Goal: Download file/media

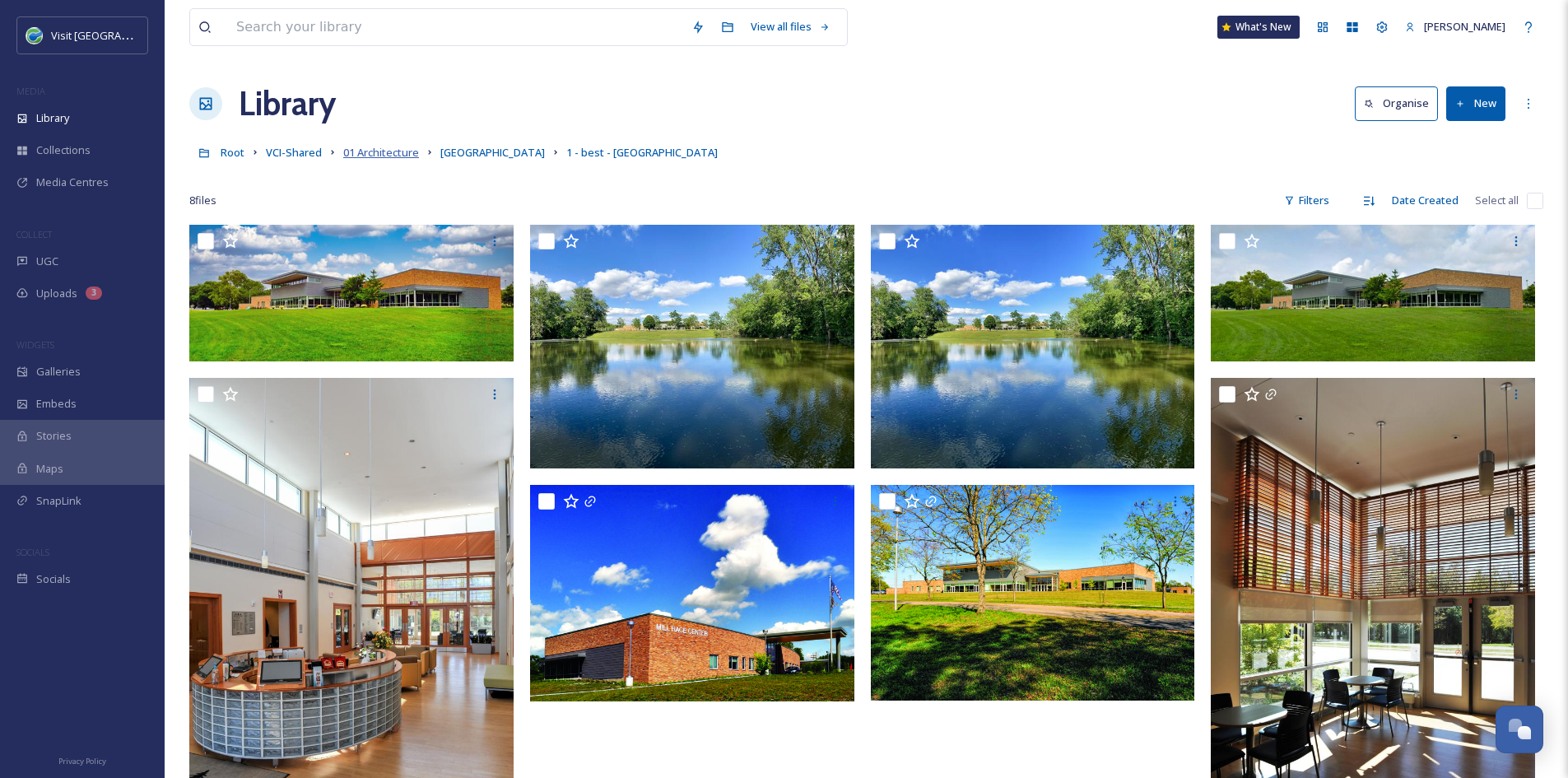
click at [398, 151] on span "01 Architecture" at bounding box center [381, 152] width 75 height 15
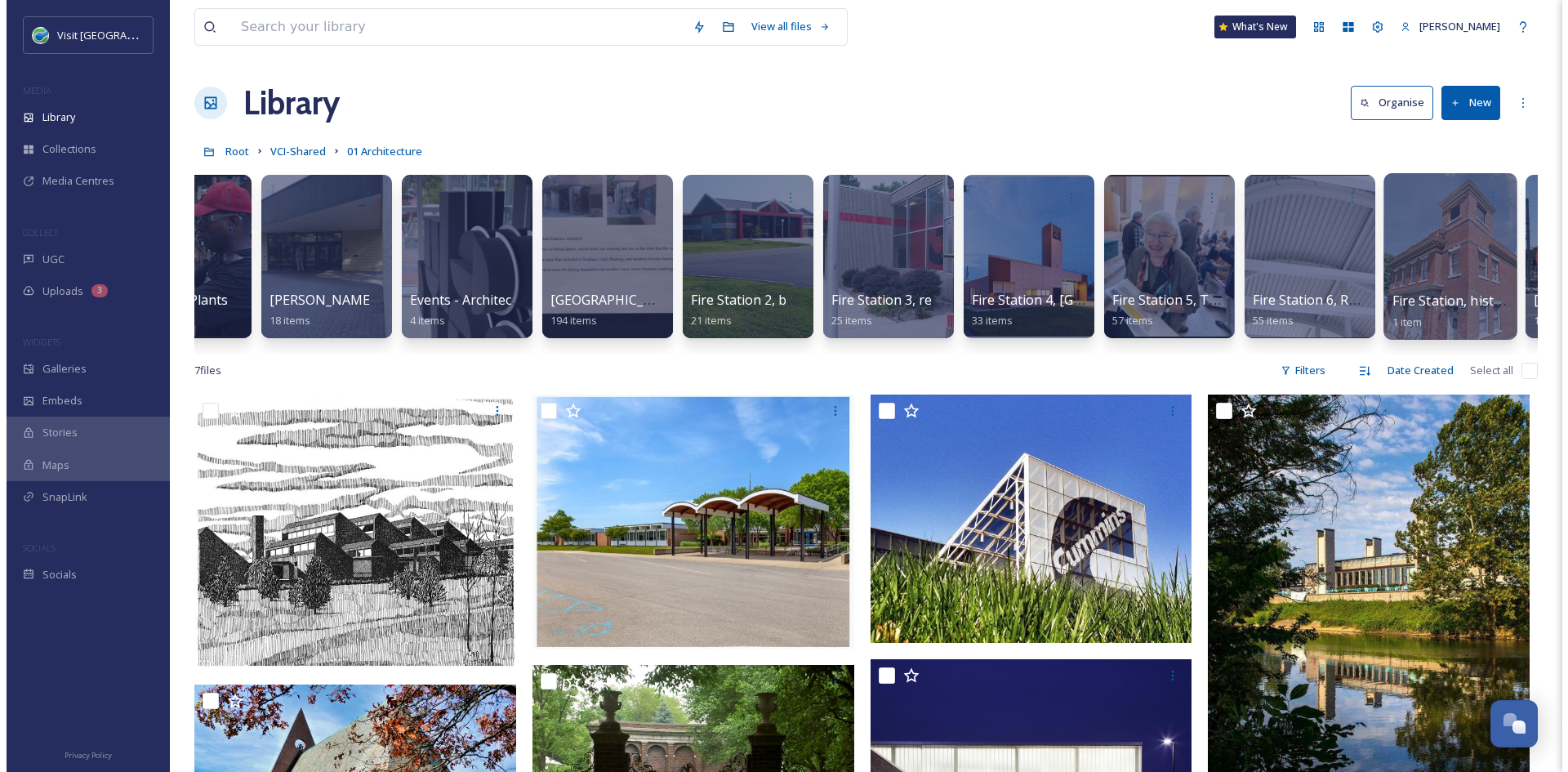
scroll to position [0, 6819]
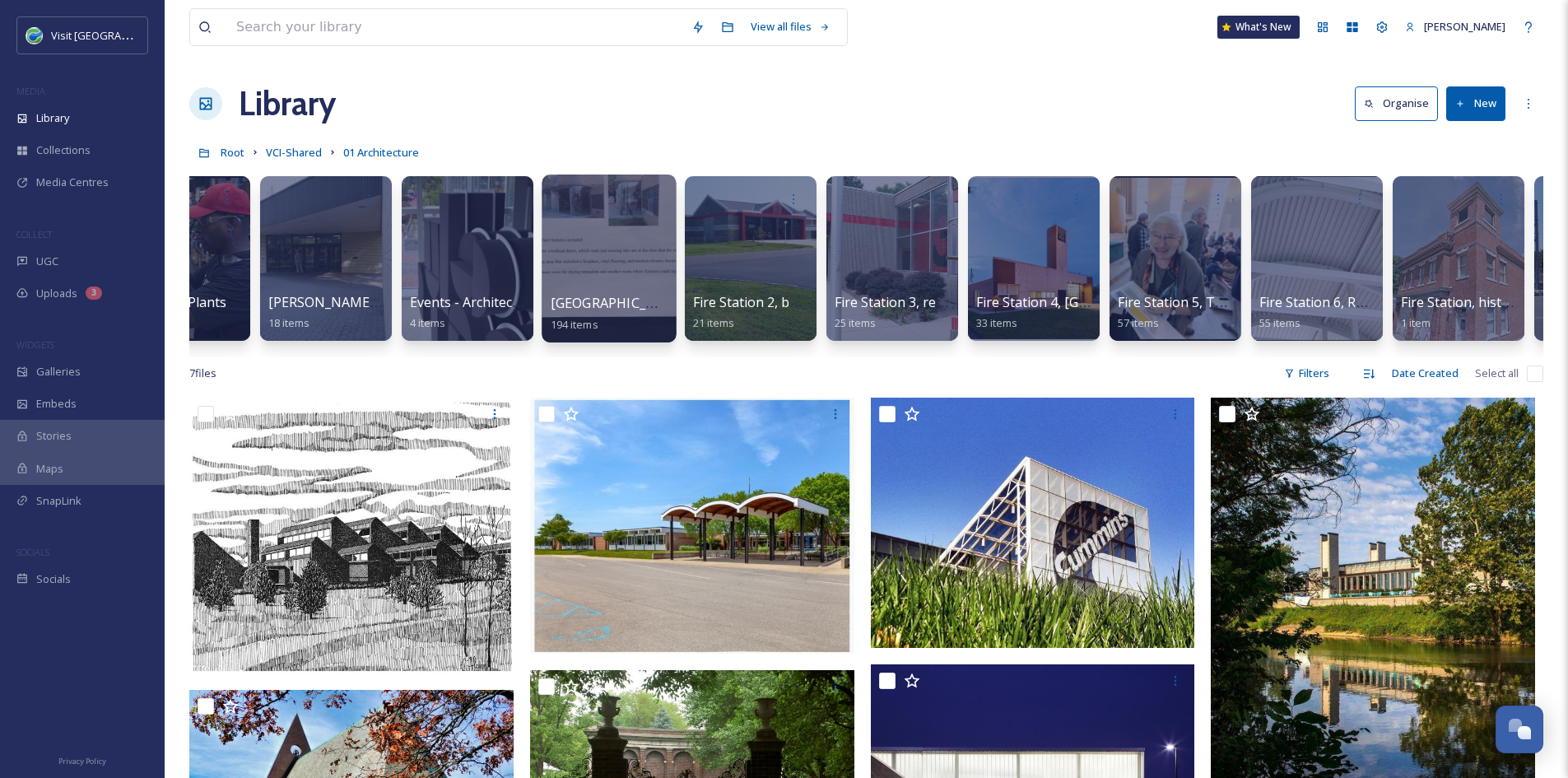
click at [577, 312] on span "[GEOGRAPHIC_DATA], downtown" at bounding box center [655, 302] width 208 height 18
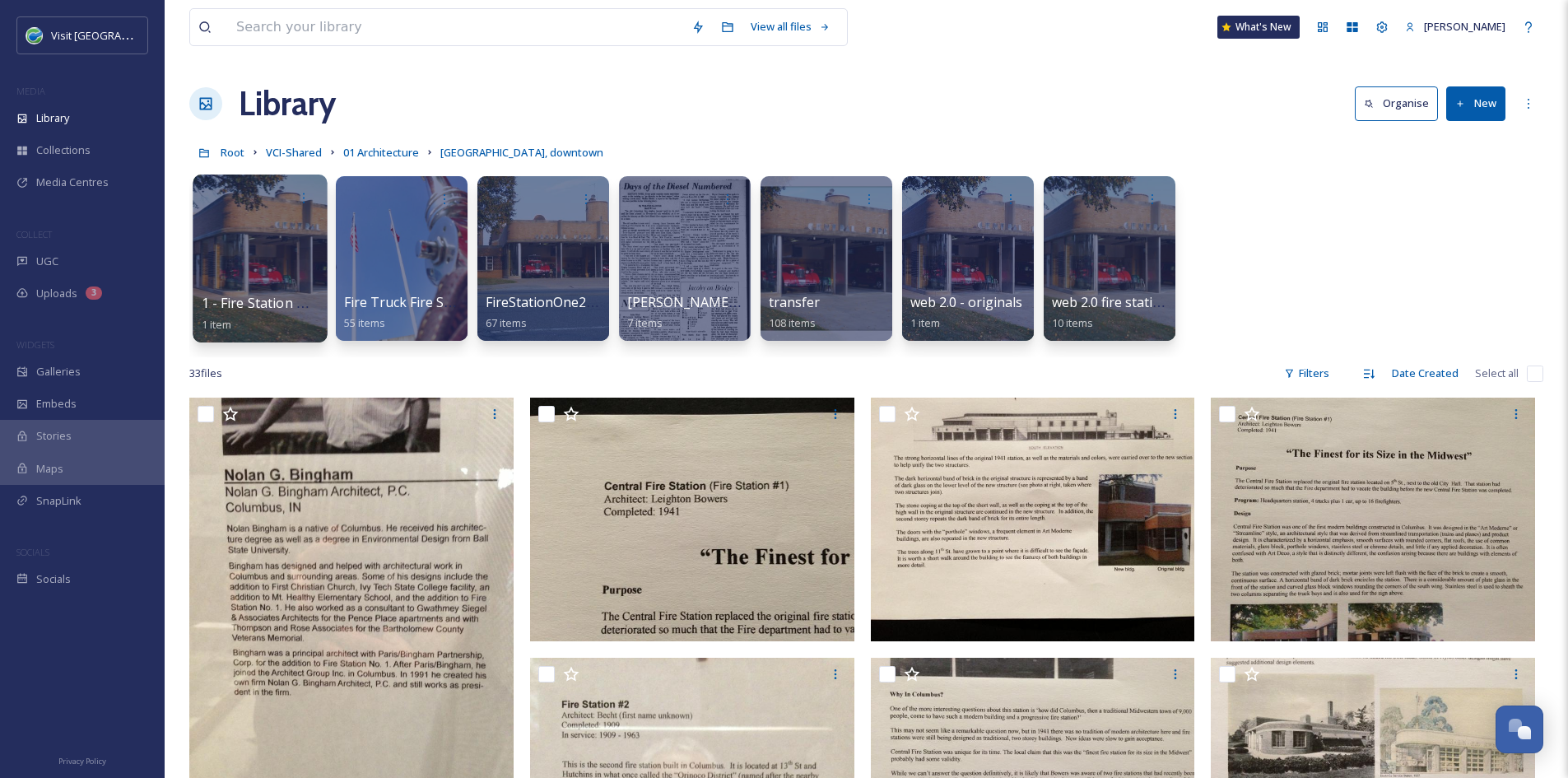
click at [252, 307] on span "1 - Fire Station One, Best" at bounding box center [279, 302] width 157 height 18
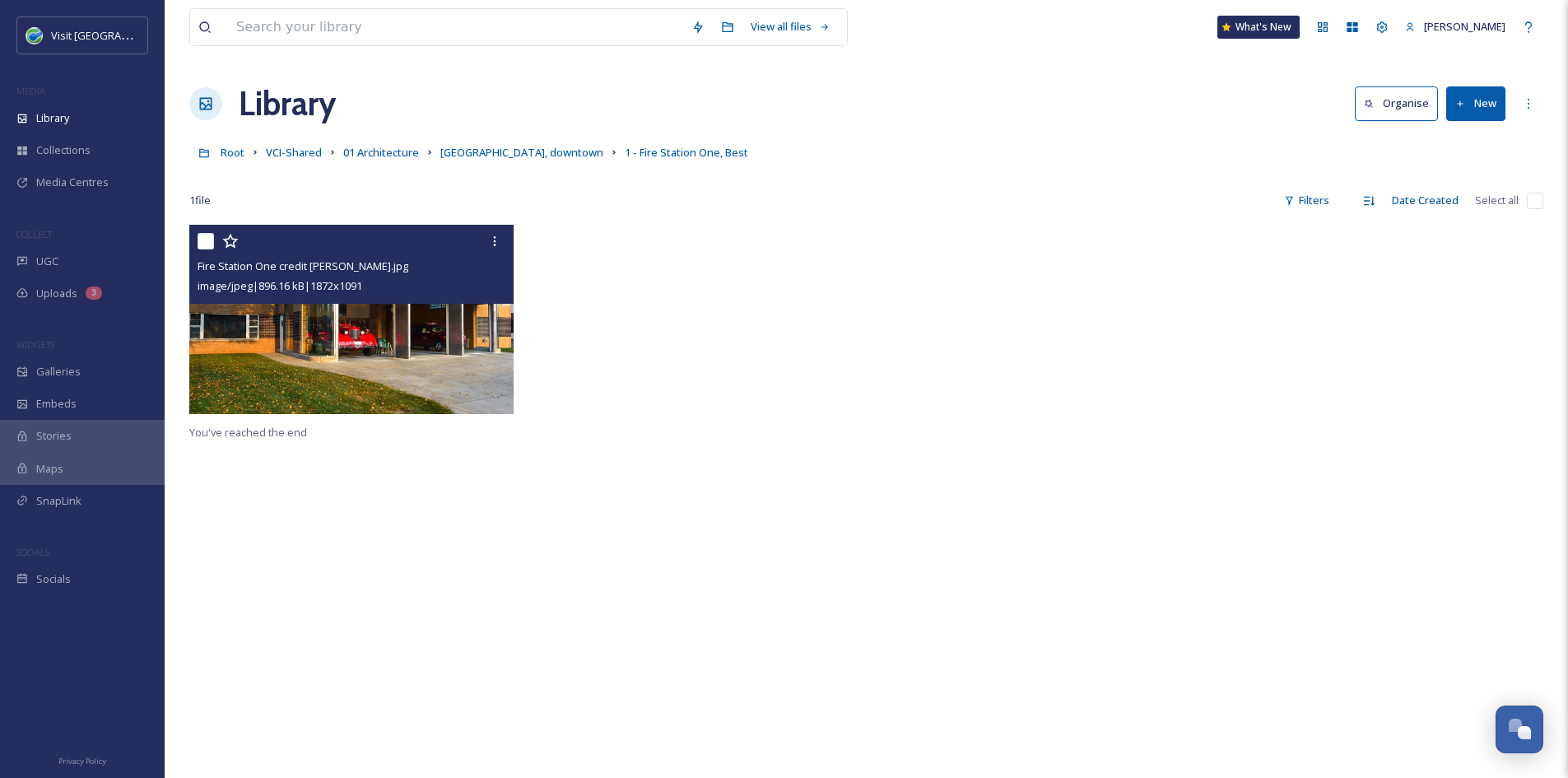
click at [413, 377] on img at bounding box center [351, 320] width 324 height 190
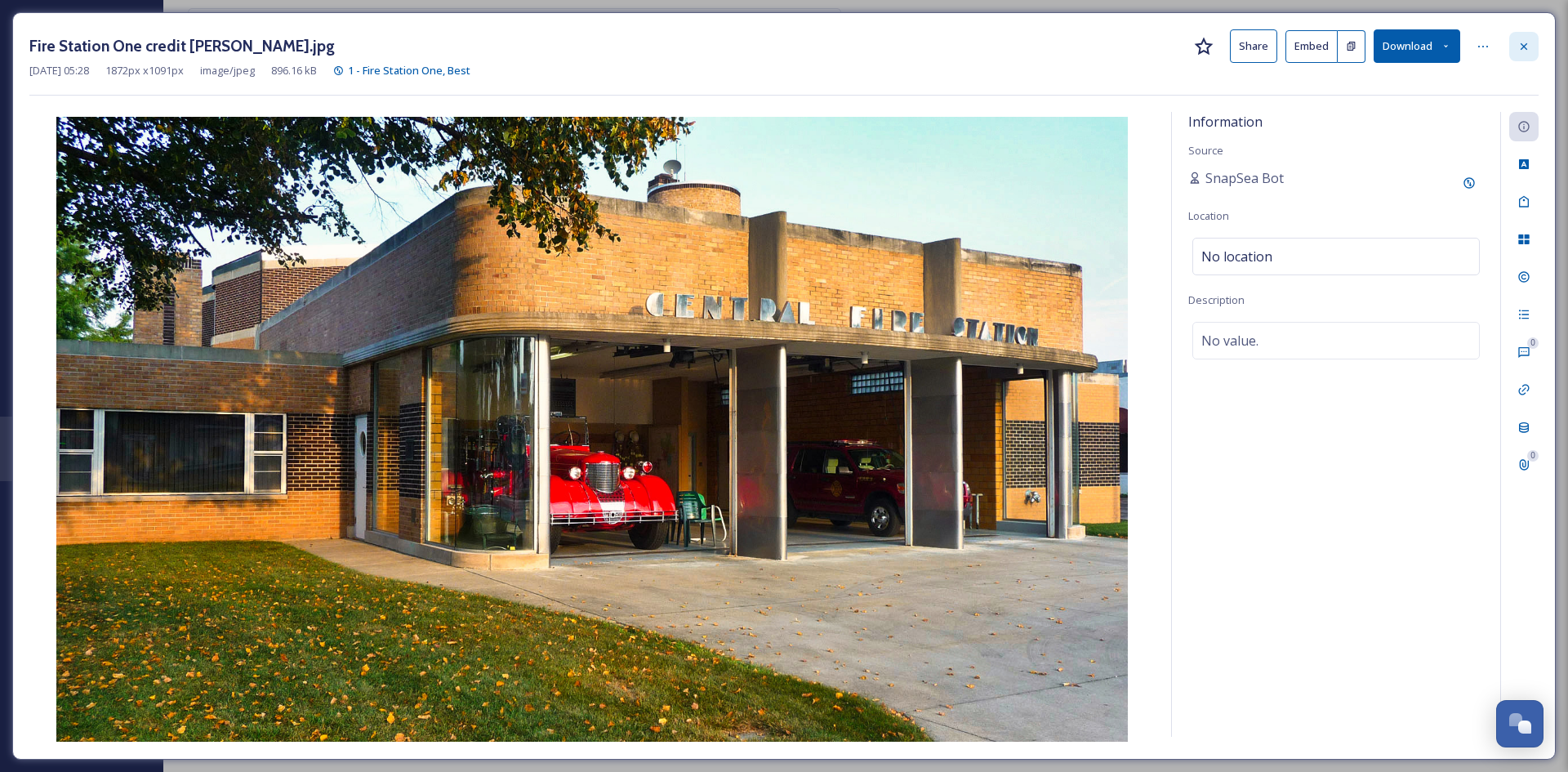
click at [1528, 49] on icon at bounding box center [1524, 46] width 7 height 7
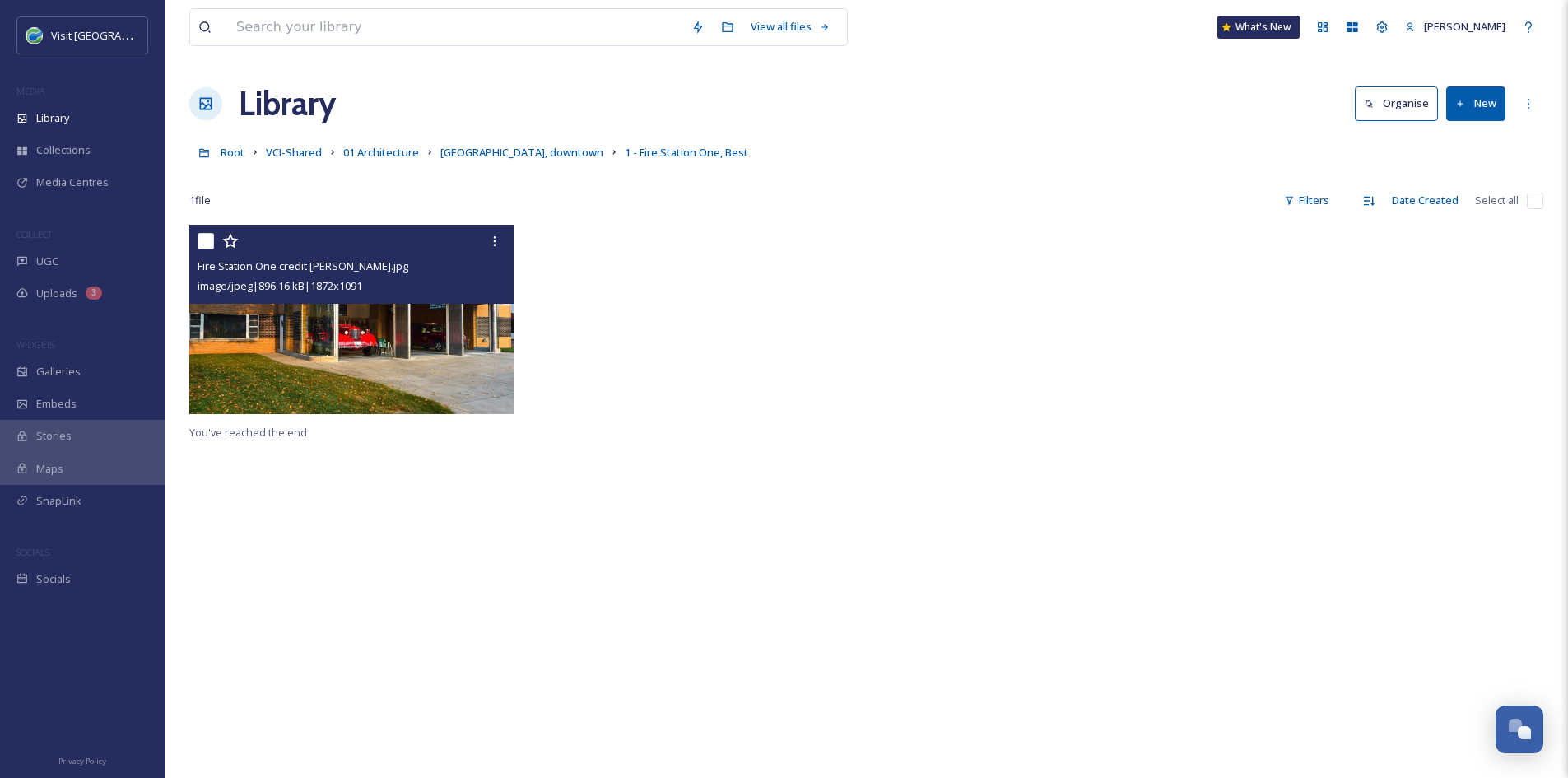
click at [432, 359] on img at bounding box center [351, 320] width 324 height 190
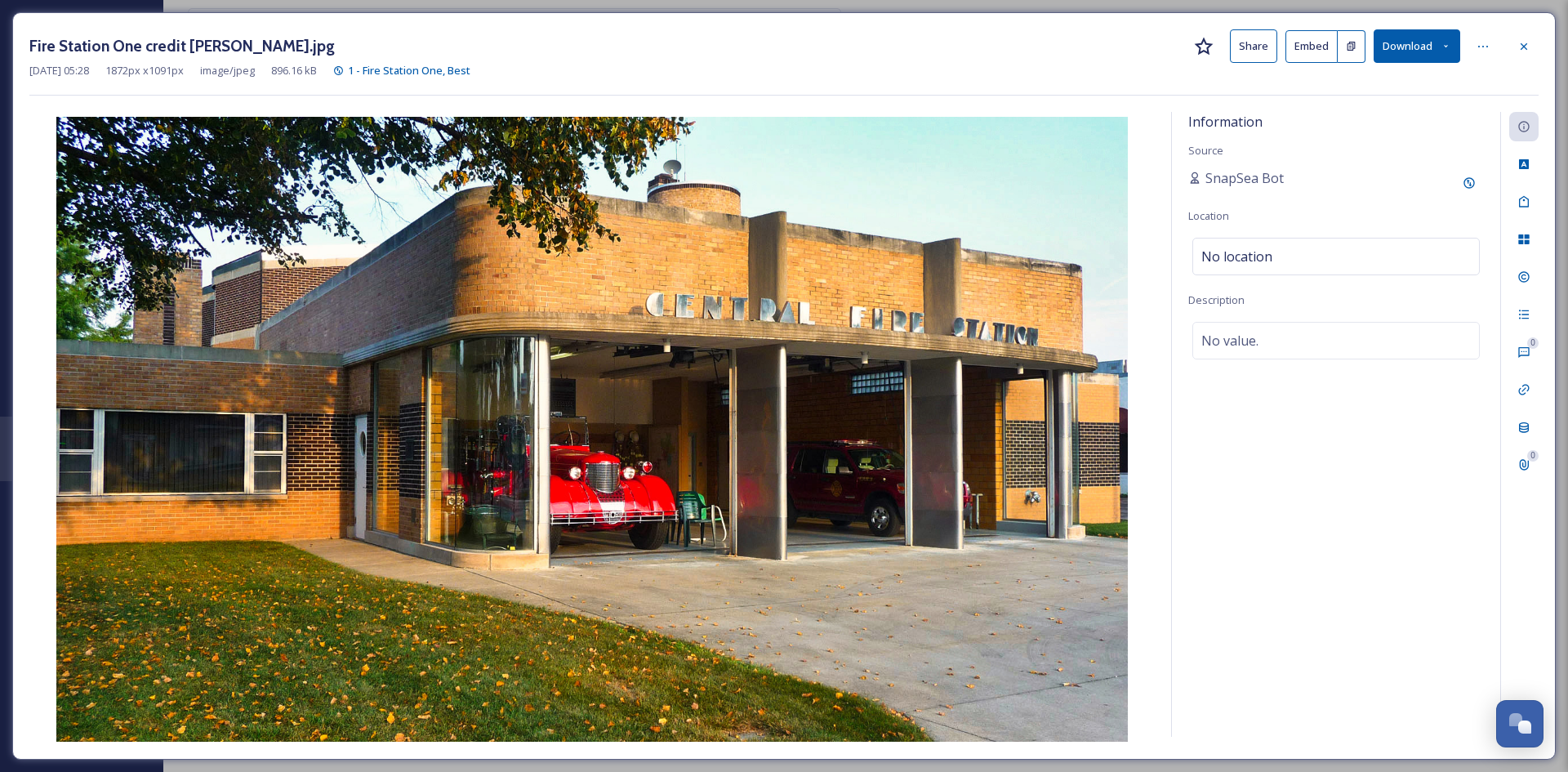
click at [1391, 55] on button "Download" at bounding box center [1417, 46] width 87 height 34
click at [1389, 84] on span "Download Original (1872 x 1091)" at bounding box center [1374, 83] width 155 height 15
